Goal: Use online tool/utility

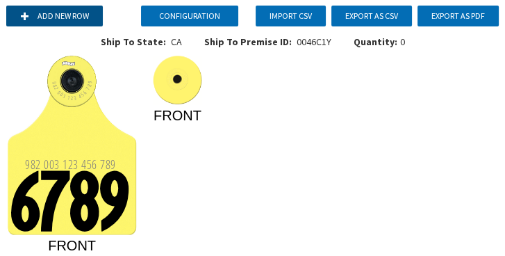
click at [65, 19] on button "Add new row" at bounding box center [54, 16] width 97 height 21
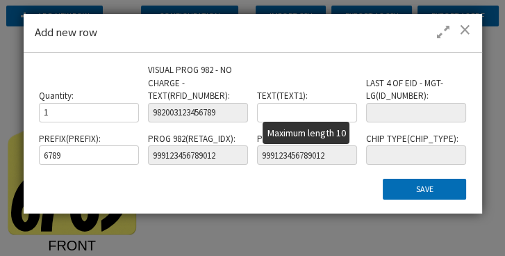
click at [291, 108] on input "text" at bounding box center [307, 112] width 100 height 19
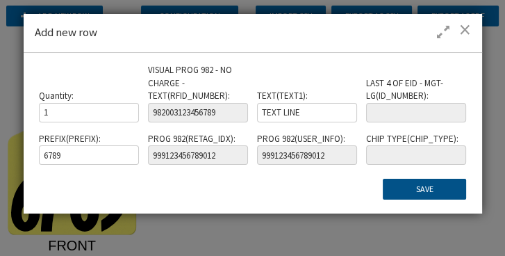
type input "TEXT LINE"
click at [449, 183] on button "Save" at bounding box center [424, 189] width 83 height 21
